Goal: Task Accomplishment & Management: Use online tool/utility

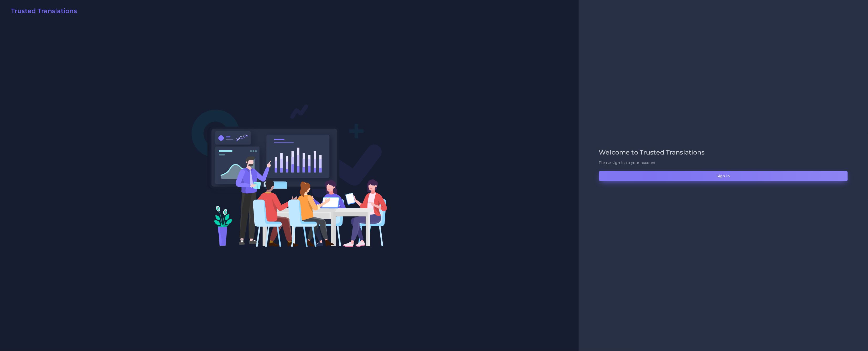
click at [650, 176] on button "Sign in" at bounding box center [723, 176] width 249 height 10
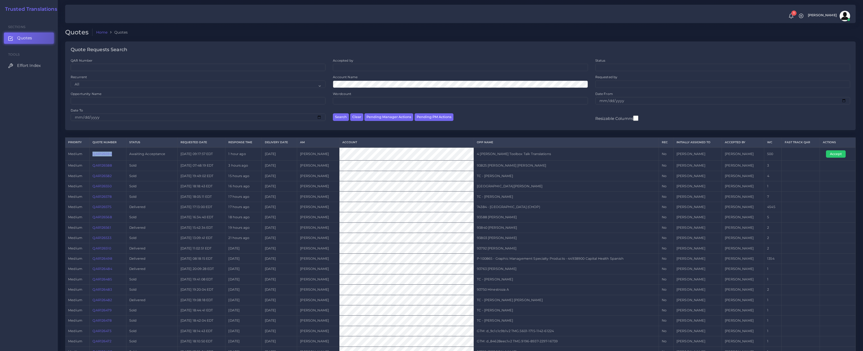
drag, startPoint x: 118, startPoint y: 155, endPoint x: 91, endPoint y: 155, distance: 26.8
click at [91, 155] on td "QAR126594" at bounding box center [108, 154] width 37 height 13
copy link "QAR126594"
click at [352, 158] on tr "medium QAR126594 Awaiting Acceptance 2025-09-25 09:17:57 EDT 1 hour ago 2025-09…" at bounding box center [460, 154] width 790 height 13
click at [103, 156] on link "QAR126594" at bounding box center [101, 154] width 19 height 4
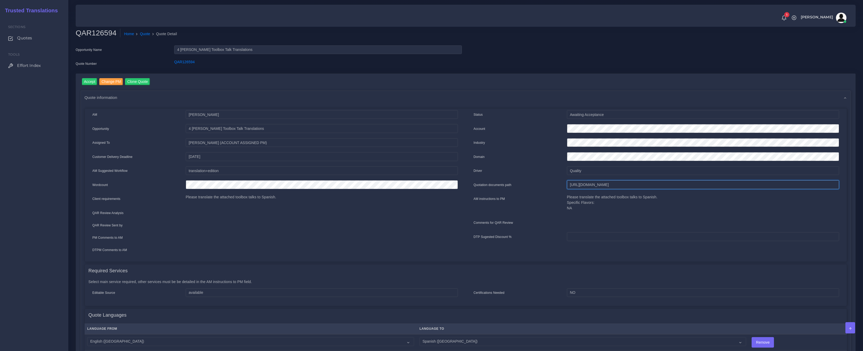
click at [600, 187] on input "[URL][DOMAIN_NAME]" at bounding box center [703, 184] width 272 height 9
click at [601, 186] on input "[URL][DOMAIN_NAME]" at bounding box center [703, 184] width 272 height 9
click at [223, 79] on div "Accept Change PM Clone Quote" at bounding box center [468, 82] width 773 height 8
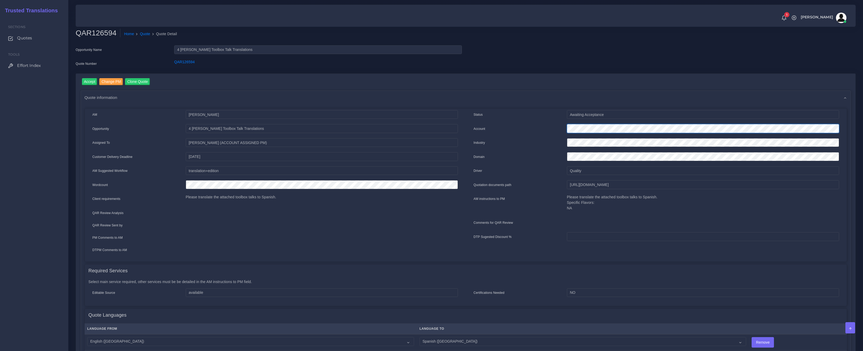
click at [466, 128] on div "Status Awaiting Acceptance Account Industry Domain Driver" at bounding box center [656, 184] width 381 height 148
click at [171, 64] on div "QAR126594" at bounding box center [317, 64] width 295 height 11
copy link "QAR126594"
click at [91, 81] on input "Accept" at bounding box center [89, 81] width 15 height 7
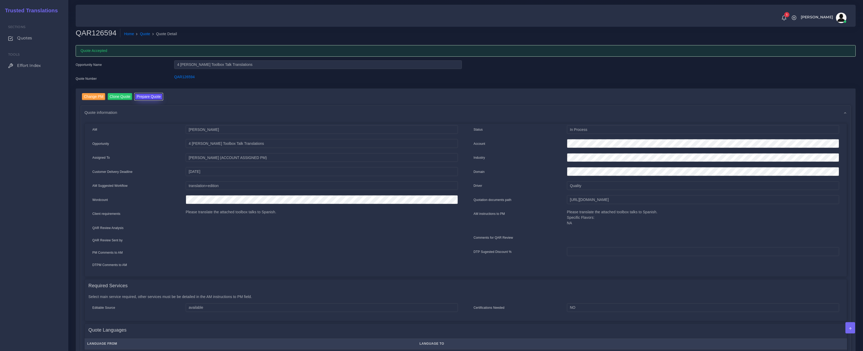
click at [156, 97] on button "Prepare Quote" at bounding box center [148, 96] width 28 height 7
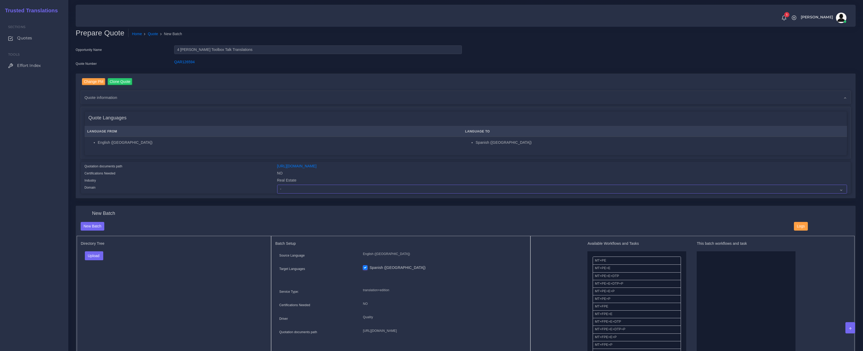
click at [310, 187] on select "- Advertising and Media Agriculture, Forestry and Fishing Architecture, Buildin…" at bounding box center [562, 189] width 570 height 9
select select "Real Estate"
click at [277, 185] on select "- Advertising and Media Agriculture, Forestry and Fishing Architecture, Buildin…" at bounding box center [562, 189] width 570 height 9
click at [133, 278] on div "Directory Tree Upload Folder Files un/check all" at bounding box center [174, 300] width 195 height 129
click at [90, 254] on button "Upload" at bounding box center [94, 256] width 19 height 9
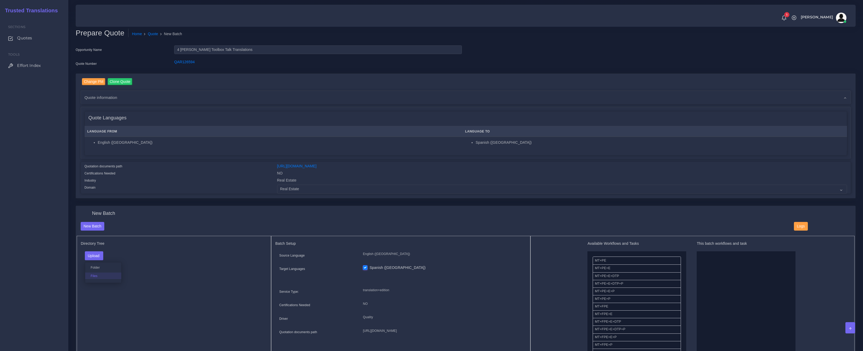
click at [100, 275] on label "Files" at bounding box center [103, 276] width 36 height 7
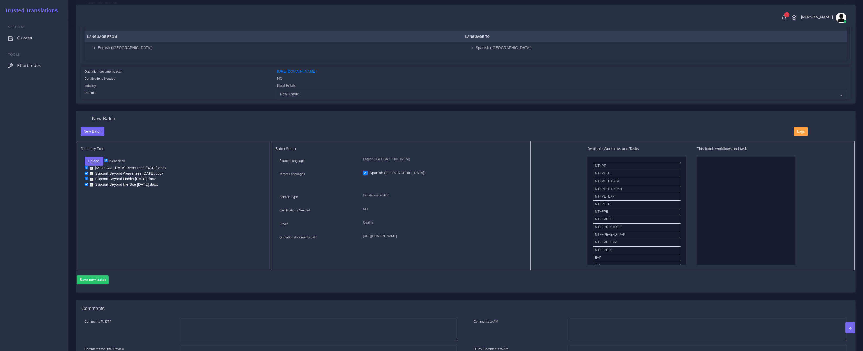
scroll to position [160, 0]
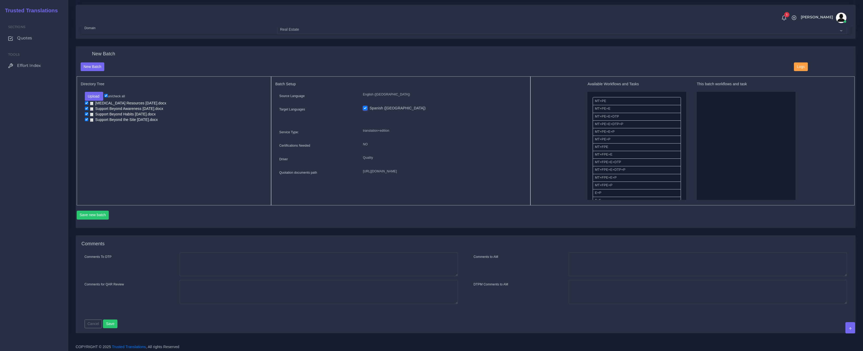
drag, startPoint x: 601, startPoint y: 102, endPoint x: 679, endPoint y: 116, distance: 78.8
drag, startPoint x: 603, startPoint y: 158, endPoint x: 742, endPoint y: 155, distance: 138.7
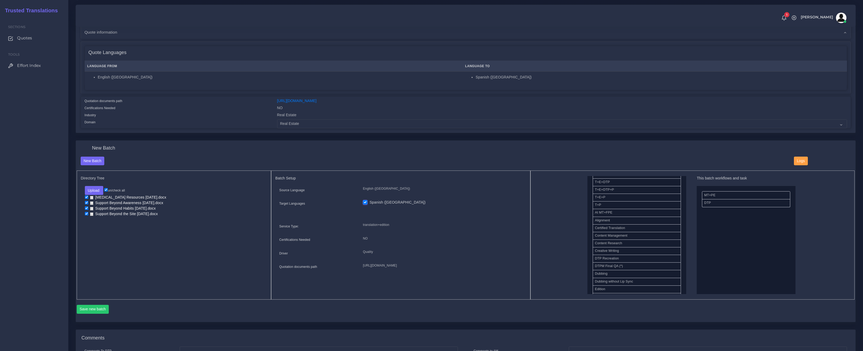
scroll to position [83, 0]
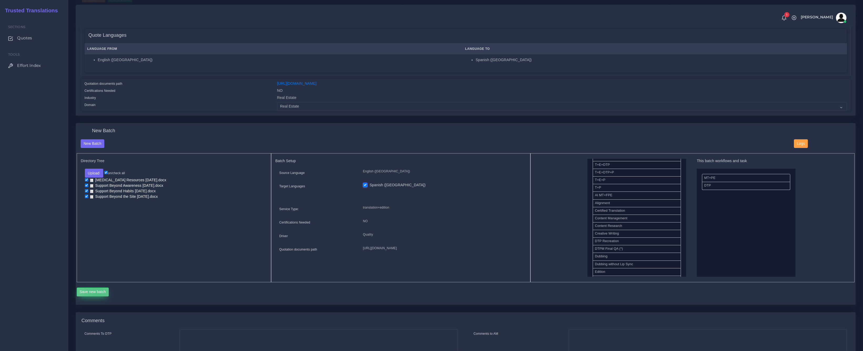
click at [97, 293] on button "Save new batch" at bounding box center [93, 292] width 32 height 9
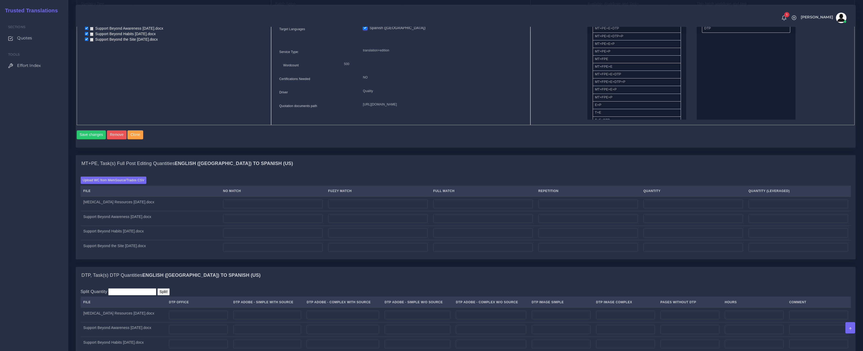
scroll to position [257, 0]
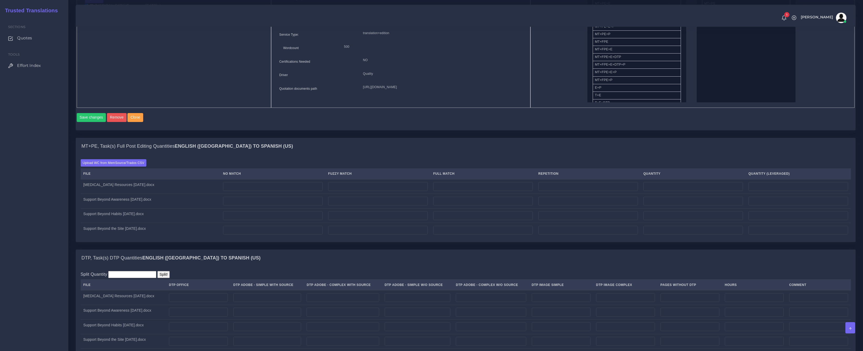
click at [128, 174] on th "File" at bounding box center [151, 174] width 140 height 11
click at [128, 166] on label "Upload WC from MemSource/Trados CSV" at bounding box center [114, 162] width 66 height 7
click at [0, 0] on input "Upload WC from MemSource/Trados CSV" at bounding box center [0, 0] width 0 height 0
click at [119, 166] on label "Upload WC from MemSource/Trados CSV" at bounding box center [114, 162] width 66 height 7
click at [0, 0] on input "Upload WC from MemSource/Trados CSV" at bounding box center [0, 0] width 0 height 0
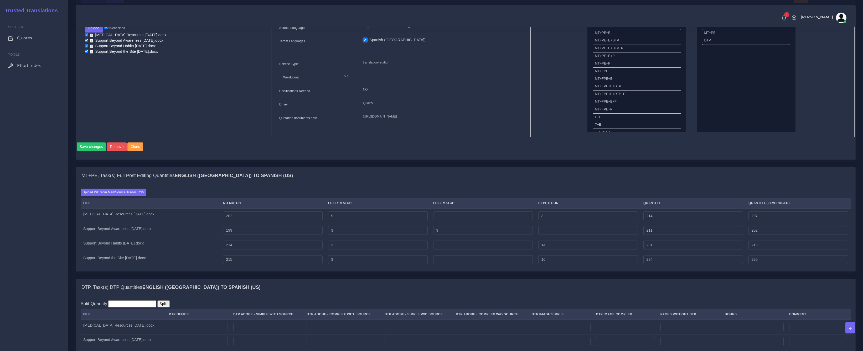
scroll to position [409, 0]
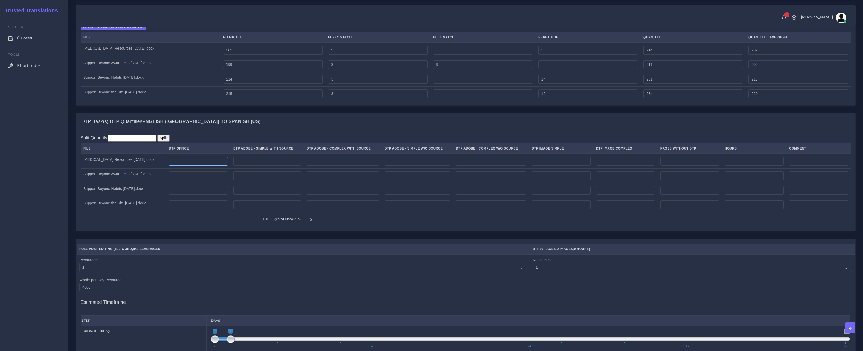
click at [183, 164] on input "number" at bounding box center [198, 161] width 59 height 9
type input "1"
click at [192, 180] on input "number" at bounding box center [198, 175] width 59 height 9
type input "1"
drag, startPoint x: 189, startPoint y: 193, endPoint x: 188, endPoint y: 202, distance: 9.3
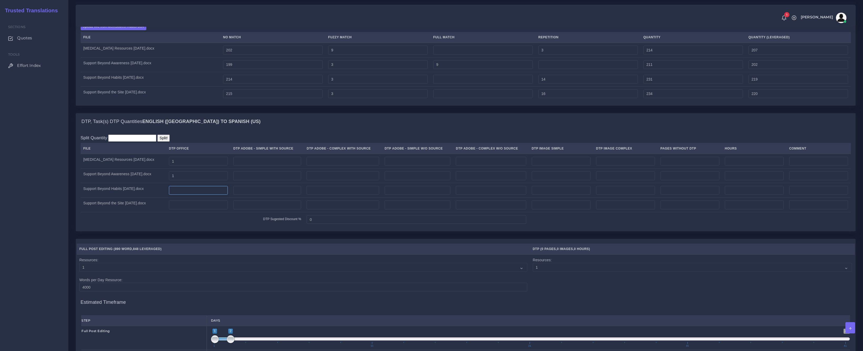
click at [189, 194] on input "number" at bounding box center [198, 190] width 59 height 9
type input "1"
click at [186, 210] on input "number" at bounding box center [198, 205] width 59 height 9
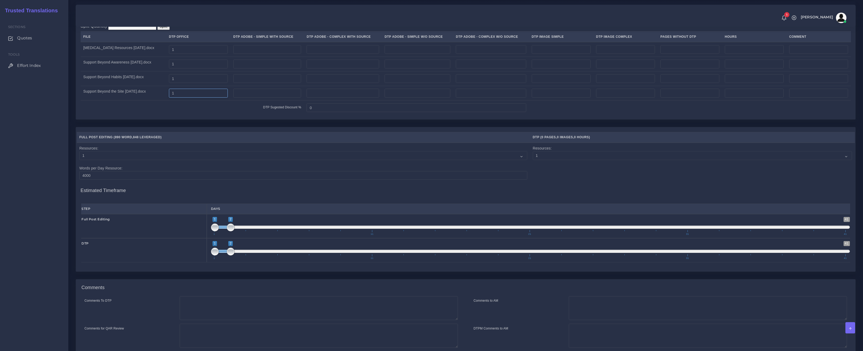
scroll to position [568, 0]
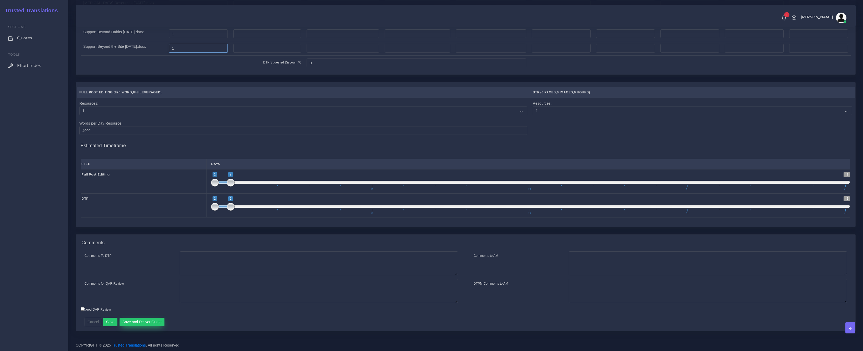
type input "1"
click at [140, 324] on button "Save and Deliver Quote" at bounding box center [141, 322] width 45 height 9
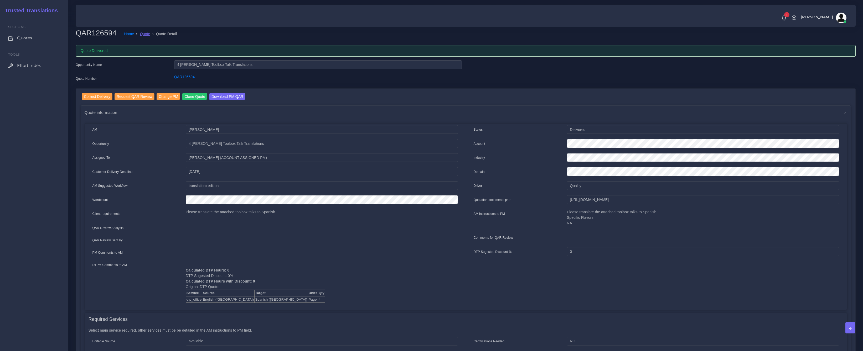
click at [143, 33] on link "Quote" at bounding box center [145, 34] width 10 height 6
